Goal: Entertainment & Leisure: Consume media (video, audio)

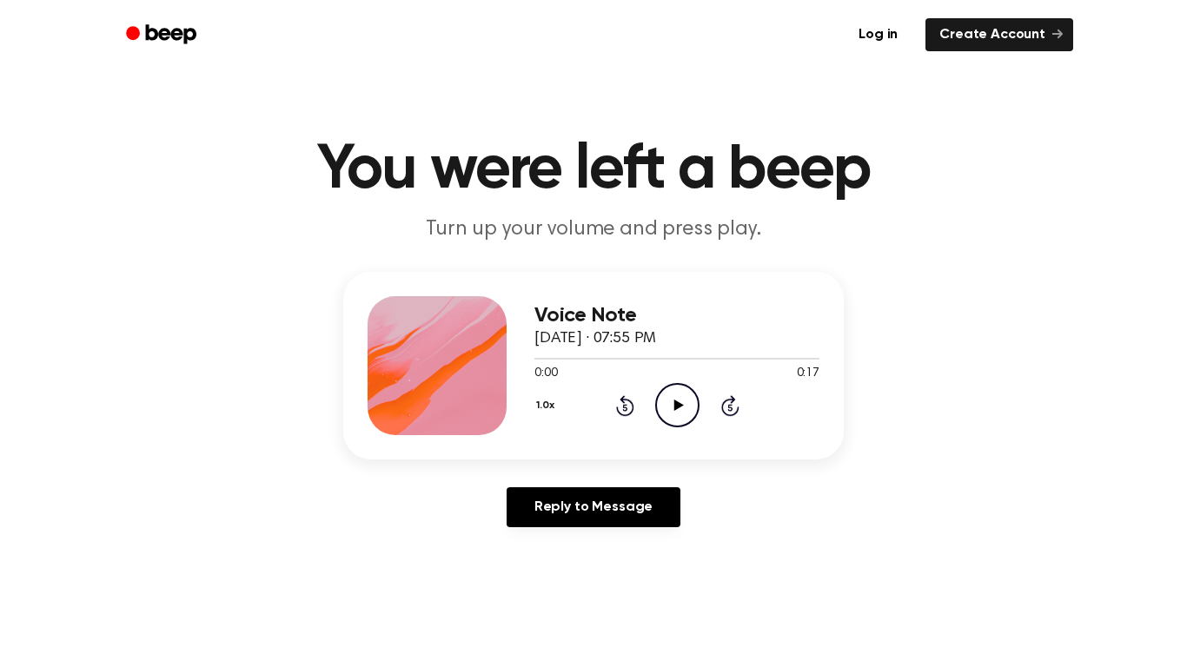
click at [665, 393] on icon "Play Audio" at bounding box center [677, 405] width 44 height 44
click at [678, 393] on icon "Play Audio" at bounding box center [677, 405] width 44 height 44
click at [681, 396] on icon "Play Audio" at bounding box center [677, 405] width 44 height 44
click at [678, 402] on icon at bounding box center [677, 405] width 8 height 11
click at [671, 413] on icon "Play Audio" at bounding box center [677, 405] width 44 height 44
